Goal: Task Accomplishment & Management: Complete application form

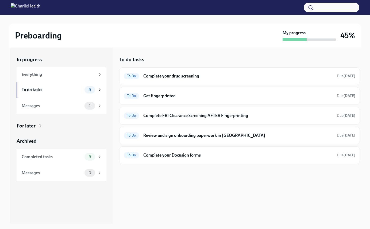
click at [188, 58] on div "To do tasks" at bounding box center [239, 59] width 241 height 7
click at [177, 96] on h6 "Get fingerprinted" at bounding box center [237, 96] width 189 height 6
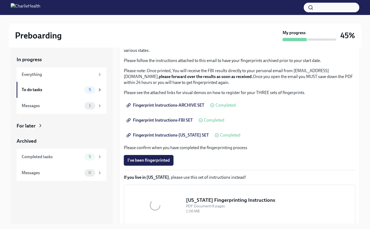
scroll to position [48, 0]
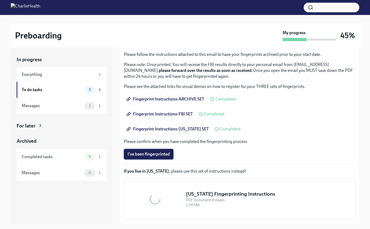
click at [154, 154] on span "I've been fingerprinted" at bounding box center [149, 154] width 42 height 5
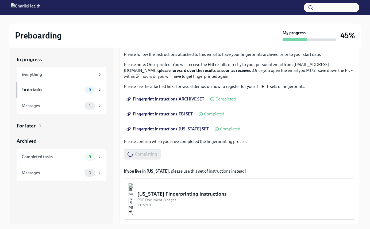
scroll to position [51, 0]
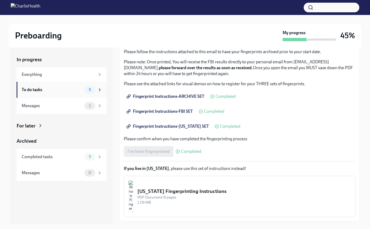
click at [55, 90] on div "To do tasks" at bounding box center [52, 90] width 61 height 6
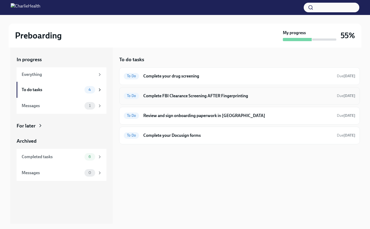
click at [200, 98] on h6 "Complete FBI Clearance Screening AFTER Fingerprinting" at bounding box center [237, 96] width 189 height 6
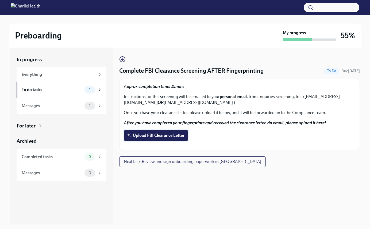
click at [164, 137] on span "Upload FBI Clearance Letter" at bounding box center [156, 135] width 57 height 5
click at [0, 0] on input "Upload FBI Clearance Letter" at bounding box center [0, 0] width 0 height 0
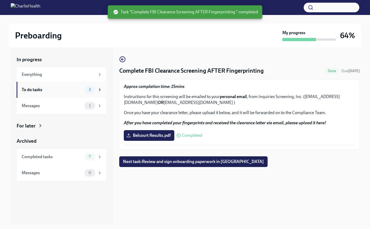
click at [52, 87] on div "To do tasks" at bounding box center [52, 90] width 61 height 6
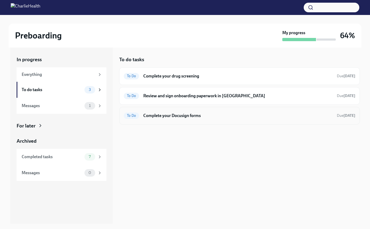
click at [170, 116] on h6 "Complete your Docusign forms" at bounding box center [237, 116] width 189 height 6
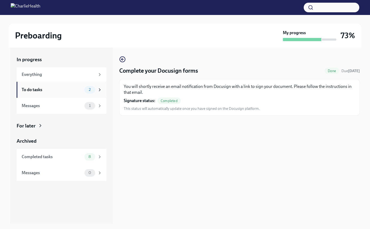
click at [63, 90] on div "To do tasks" at bounding box center [52, 90] width 61 height 6
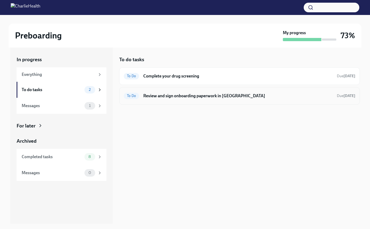
click at [223, 96] on h6 "Review and sign onboarding paperwork in [GEOGRAPHIC_DATA]" at bounding box center [237, 96] width 189 height 6
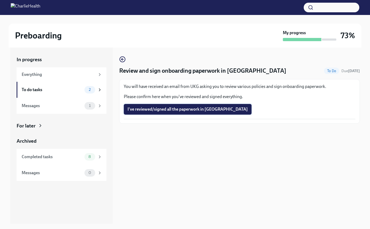
click at [185, 111] on span "I've reviewed/signed all the paperwork in [GEOGRAPHIC_DATA]" at bounding box center [188, 109] width 120 height 5
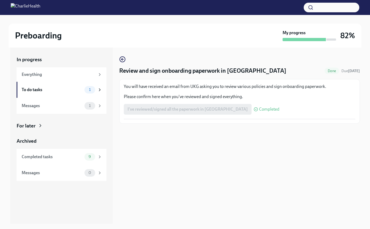
click at [135, 18] on div at bounding box center [185, 19] width 353 height 9
